Goal: Task Accomplishment & Management: Manage account settings

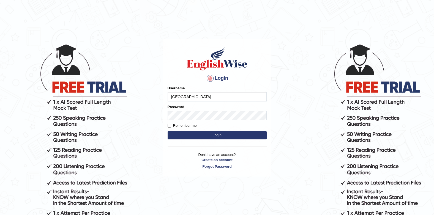
click at [227, 93] on input "[GEOGRAPHIC_DATA]" at bounding box center [217, 96] width 99 height 9
type input "J"
type input "Gurung28"
click at [241, 73] on div "Login Please fix the following errors: Username Gurung28 Password Remember me L…" at bounding box center [217, 108] width 108 height 138
click at [127, 59] on body "Login Please fix the following errors: Username Gurung28 Password Remember me L…" at bounding box center [217, 129] width 434 height 215
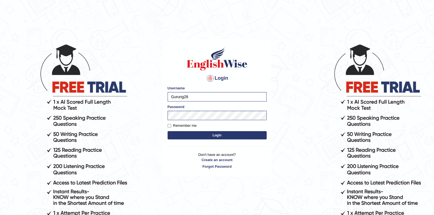
click at [189, 134] on button "Login" at bounding box center [217, 135] width 99 height 8
click at [207, 97] on input "Jenishdahal" at bounding box center [217, 96] width 99 height 9
type input "J"
click at [225, 90] on div "Username" at bounding box center [217, 94] width 99 height 16
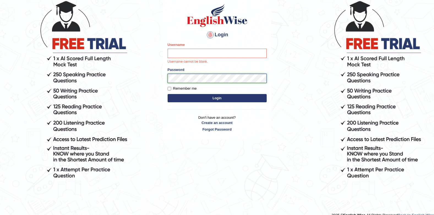
scroll to position [51, 0]
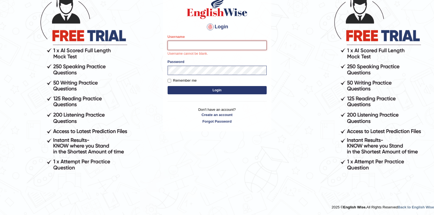
click at [205, 45] on input "Username" at bounding box center [217, 45] width 99 height 9
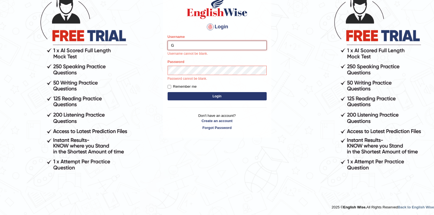
type input "Gurung28"
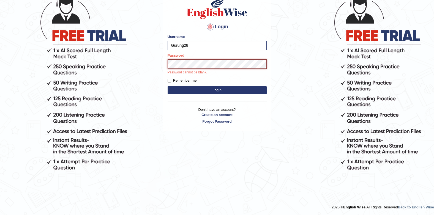
click at [168, 86] on button "Login" at bounding box center [217, 90] width 99 height 8
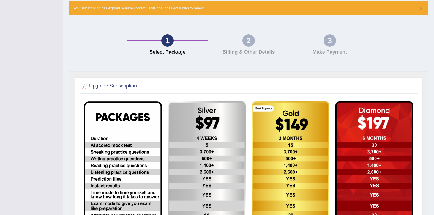
scroll to position [36, 0]
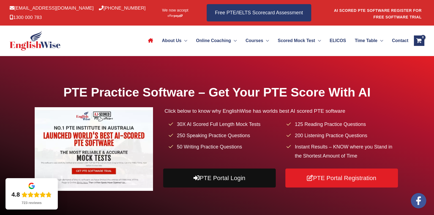
click at [240, 185] on link "PTE Portal Login" at bounding box center [219, 178] width 113 height 19
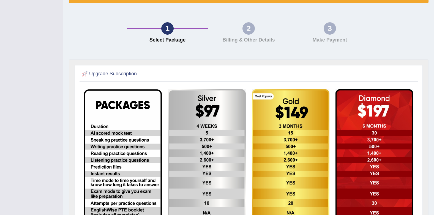
scroll to position [1, 0]
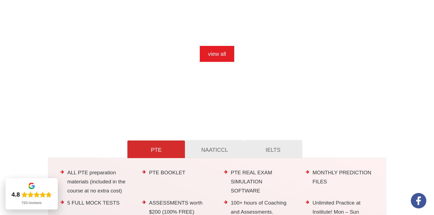
scroll to position [523, 0]
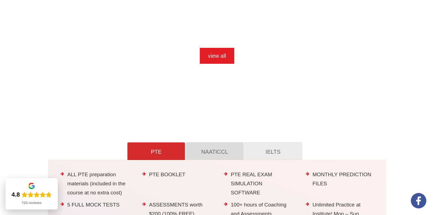
click at [203, 153] on p "NAATICCL" at bounding box center [214, 151] width 46 height 10
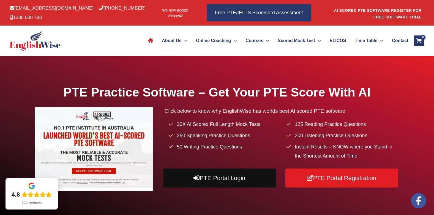
click at [195, 176] on icon at bounding box center [196, 178] width 6 height 6
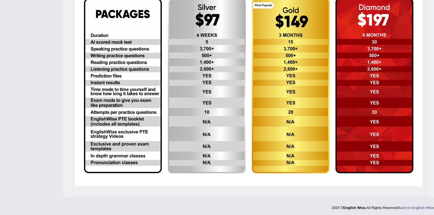
scroll to position [139, 0]
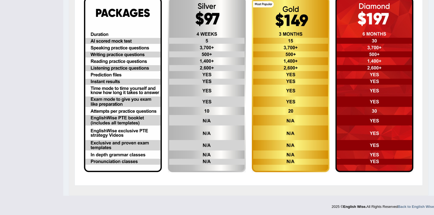
click at [216, 45] on img at bounding box center [207, 85] width 78 height 176
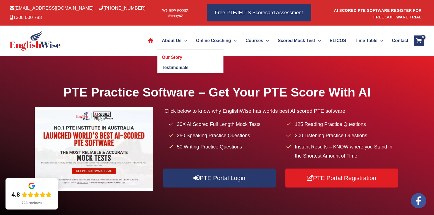
click at [162, 57] on span "Our Story" at bounding box center [172, 57] width 20 height 5
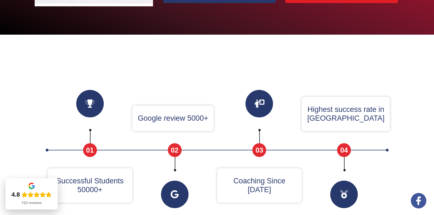
scroll to position [220, 0]
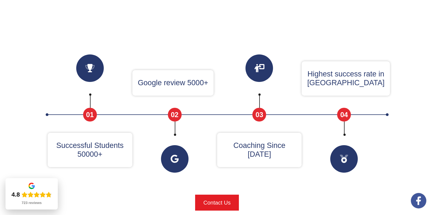
click at [187, 79] on p "Google review 5000+" at bounding box center [173, 82] width 70 height 9
click at [215, 83] on div "Why Englishwise Successful Students 50000+ 01 Google review 5000+ 02 Coaching S…" at bounding box center [217, 119] width 347 height 184
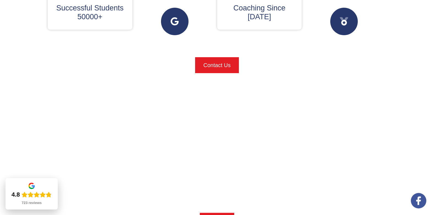
scroll to position [440, 0]
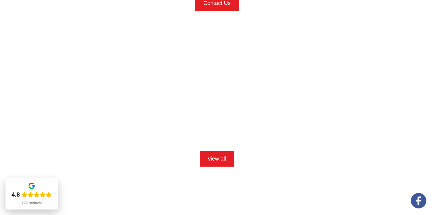
drag, startPoint x: 232, startPoint y: 144, endPoint x: -1, endPoint y: 119, distance: 234.9
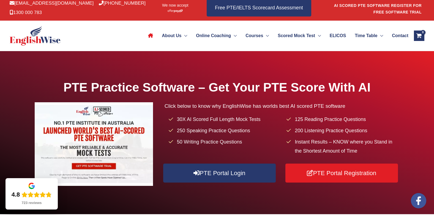
scroll to position [0, 0]
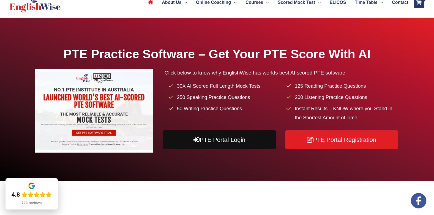
click at [173, 141] on link "PTE Portal Login" at bounding box center [219, 139] width 113 height 19
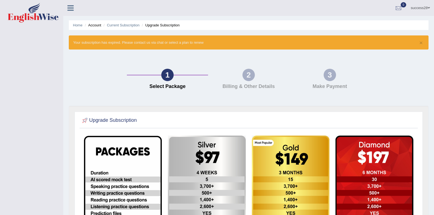
click at [248, 79] on div "2" at bounding box center [248, 75] width 12 height 12
click at [414, 6] on link "success28" at bounding box center [420, 7] width 27 height 14
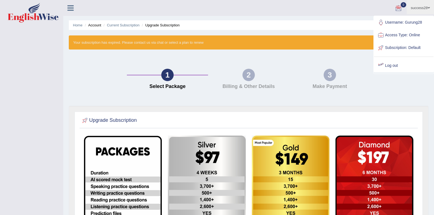
click at [386, 62] on link "Log out" at bounding box center [403, 65] width 59 height 13
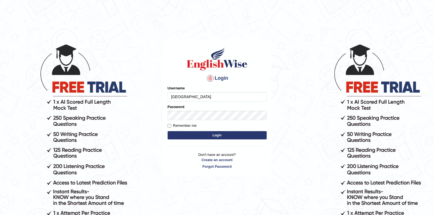
click at [234, 95] on input "[GEOGRAPHIC_DATA]" at bounding box center [217, 96] width 99 height 9
type input "J"
click at [305, 92] on body "Login Please fix the following errors: Username Password Remember me Login Don'…" at bounding box center [217, 129] width 434 height 215
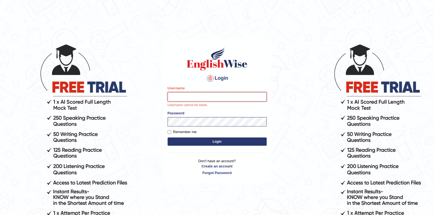
click at [213, 95] on input "Username" at bounding box center [217, 96] width 99 height 9
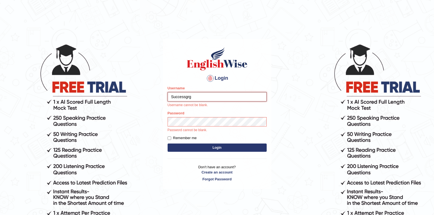
type input "Successgrg"
click at [268, 130] on div "Login Please fix the following errors: Username Successgrg Username cannot be b…" at bounding box center [217, 114] width 108 height 150
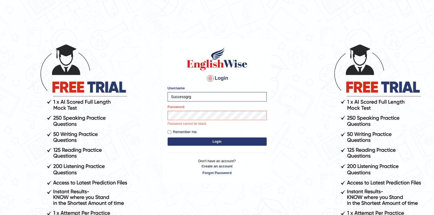
click at [171, 130] on label "Remember me" at bounding box center [182, 132] width 29 height 6
click at [171, 130] on input "Remember me" at bounding box center [170, 132] width 4 height 4
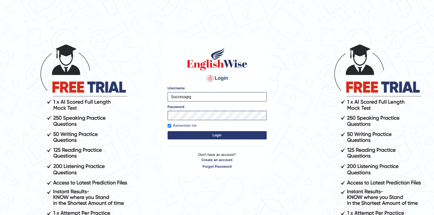
click at [169, 124] on label "Remember me" at bounding box center [182, 126] width 29 height 6
click at [169, 124] on input "Remember me" at bounding box center [170, 126] width 4 height 4
checkbox input "false"
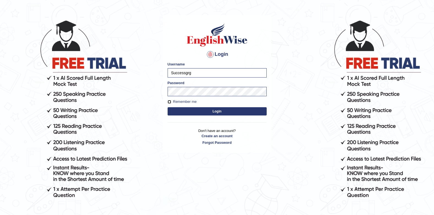
scroll to position [51, 0]
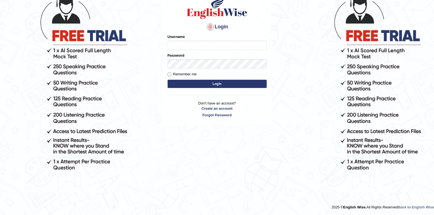
type input "[GEOGRAPHIC_DATA]"
click at [212, 45] on input "[GEOGRAPHIC_DATA]" at bounding box center [217, 45] width 99 height 9
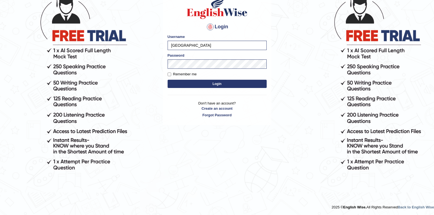
scroll to position [24, 0]
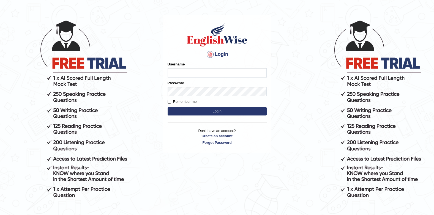
scroll to position [51, 0]
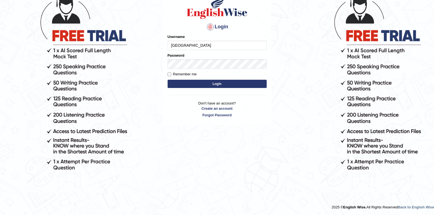
click at [205, 43] on input "[GEOGRAPHIC_DATA]" at bounding box center [217, 45] width 99 height 9
type input "J"
click at [220, 31] on h4 "Login" at bounding box center [217, 27] width 99 height 9
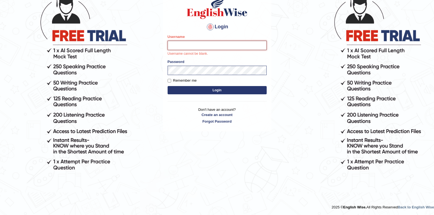
click at [202, 48] on input "Username" at bounding box center [217, 45] width 99 height 9
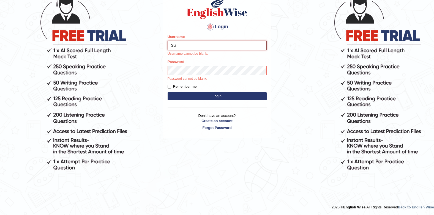
type input "S"
